Goal: Find specific page/section: Locate a particular part of the current website

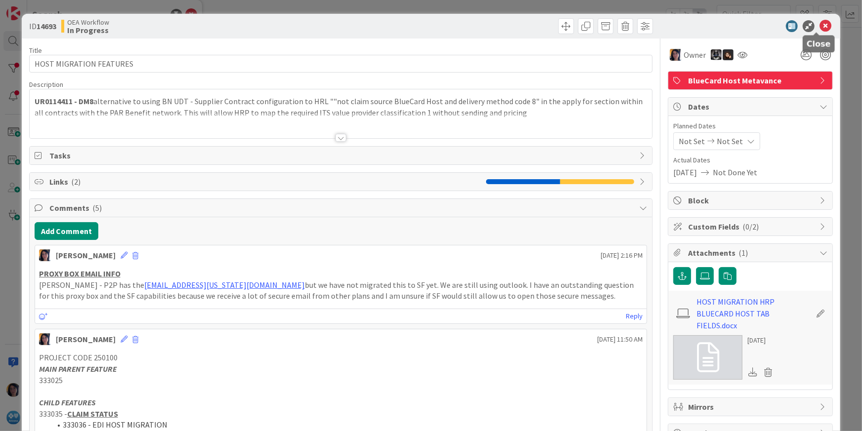
click at [820, 27] on icon at bounding box center [826, 26] width 12 height 12
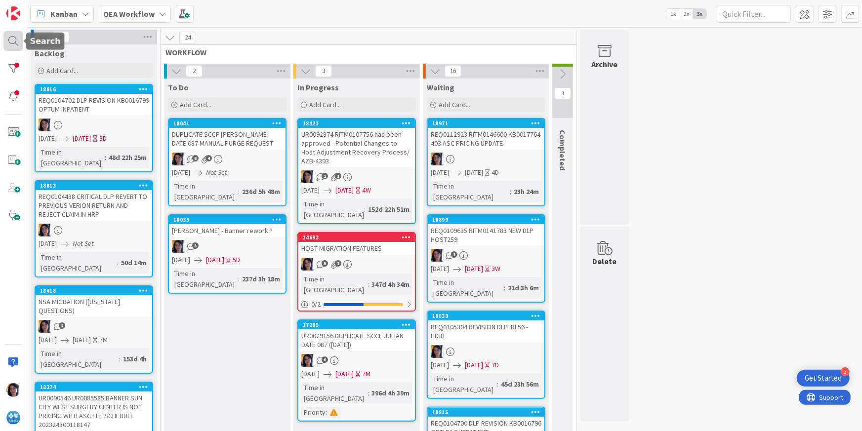
click at [12, 40] on div at bounding box center [13, 41] width 20 height 20
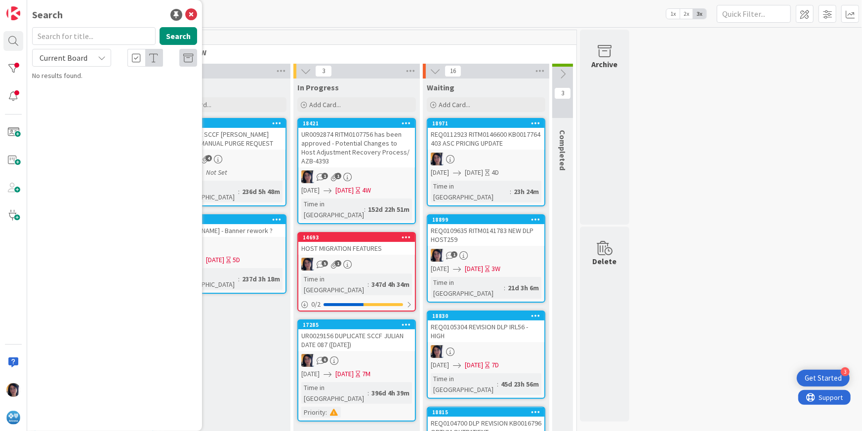
click at [45, 33] on input "text" at bounding box center [94, 36] width 124 height 18
type input "202417900113322"
click at [67, 58] on span "Current Board" at bounding box center [64, 58] width 48 height 10
click at [53, 98] on span "All Boards" at bounding box center [89, 98] width 103 height 15
click at [178, 37] on button "Search" at bounding box center [179, 36] width 38 height 18
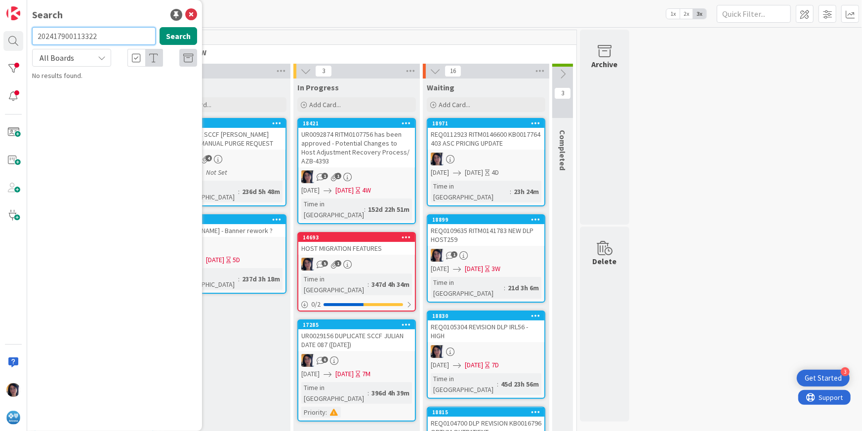
click at [67, 35] on input "202417900113322" at bounding box center [94, 36] width 124 height 18
click at [41, 35] on input "text" at bounding box center [94, 36] width 124 height 18
paste input "UR0125261"
type input "UR0125261"
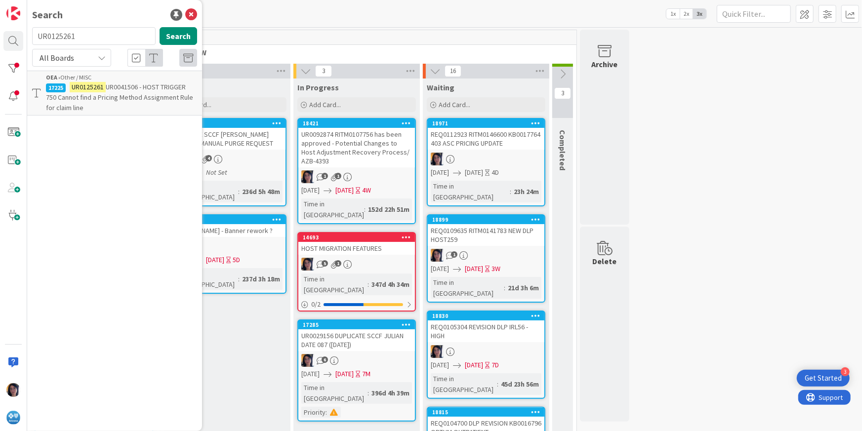
click at [75, 93] on span "UR0041506 - HOST TRIGGER 750 Cannot find a Pricing Method Assignment Rule for c…" at bounding box center [119, 98] width 147 height 30
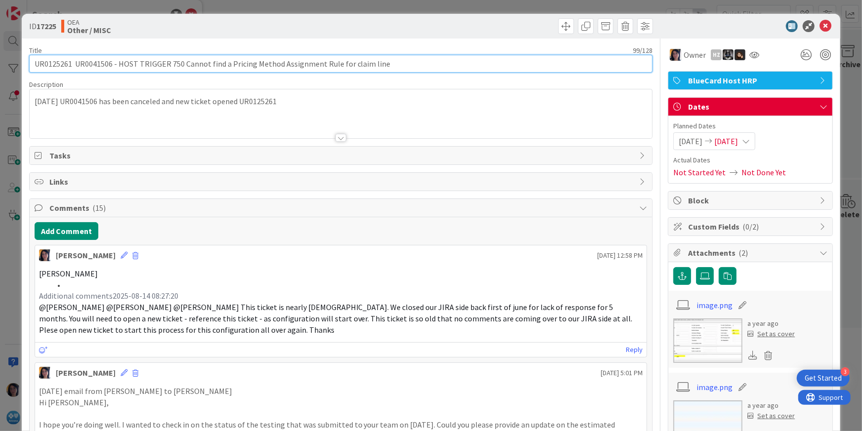
click at [88, 58] on input "UR0125261 UR0041506 - HOST TRIGGER 750 Cannot find a Pricing Method Assignment …" at bounding box center [341, 64] width 624 height 18
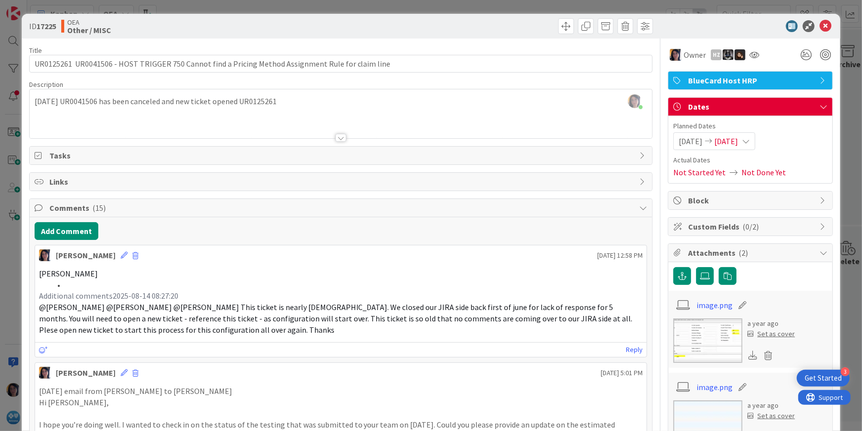
drag, startPoint x: 189, startPoint y: 283, endPoint x: 246, endPoint y: 167, distance: 129.7
click at [189, 283] on li at bounding box center [347, 285] width 593 height 11
